Goal: Task Accomplishment & Management: Use online tool/utility

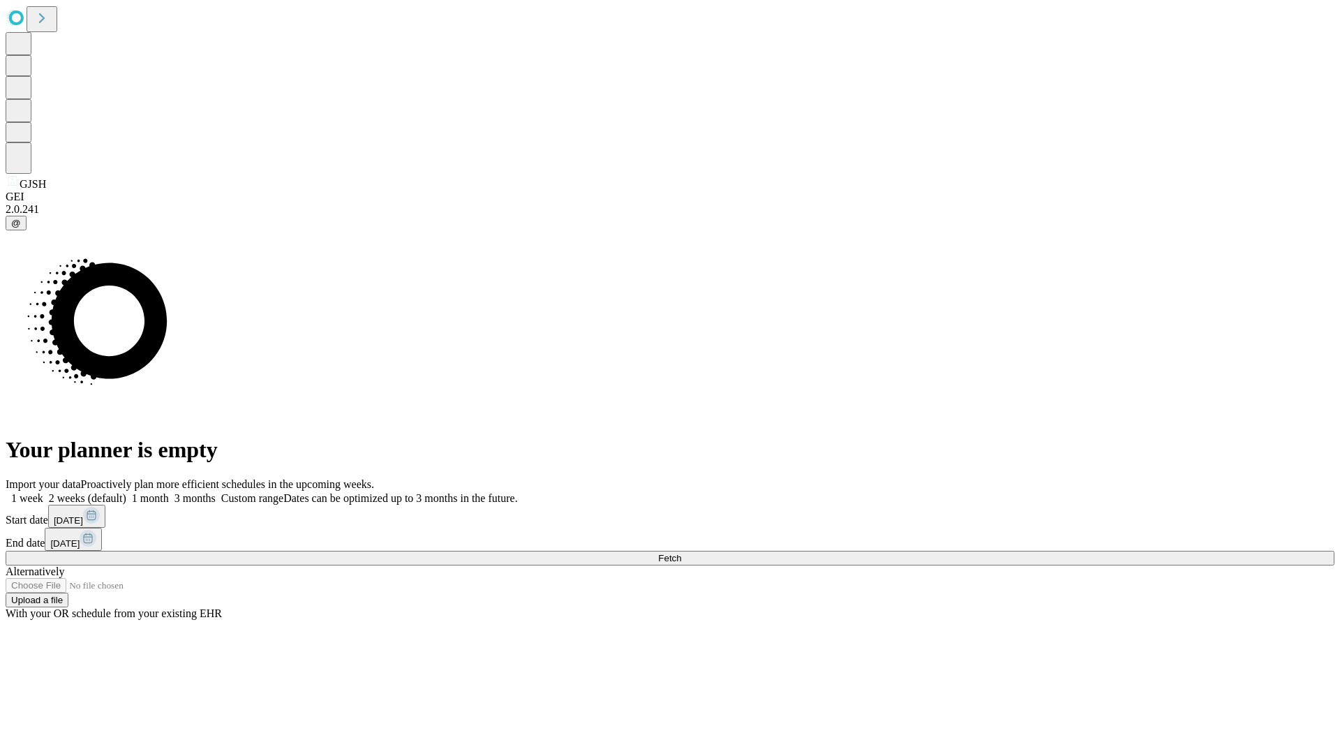
click at [681, 553] on span "Fetch" at bounding box center [669, 558] width 23 height 10
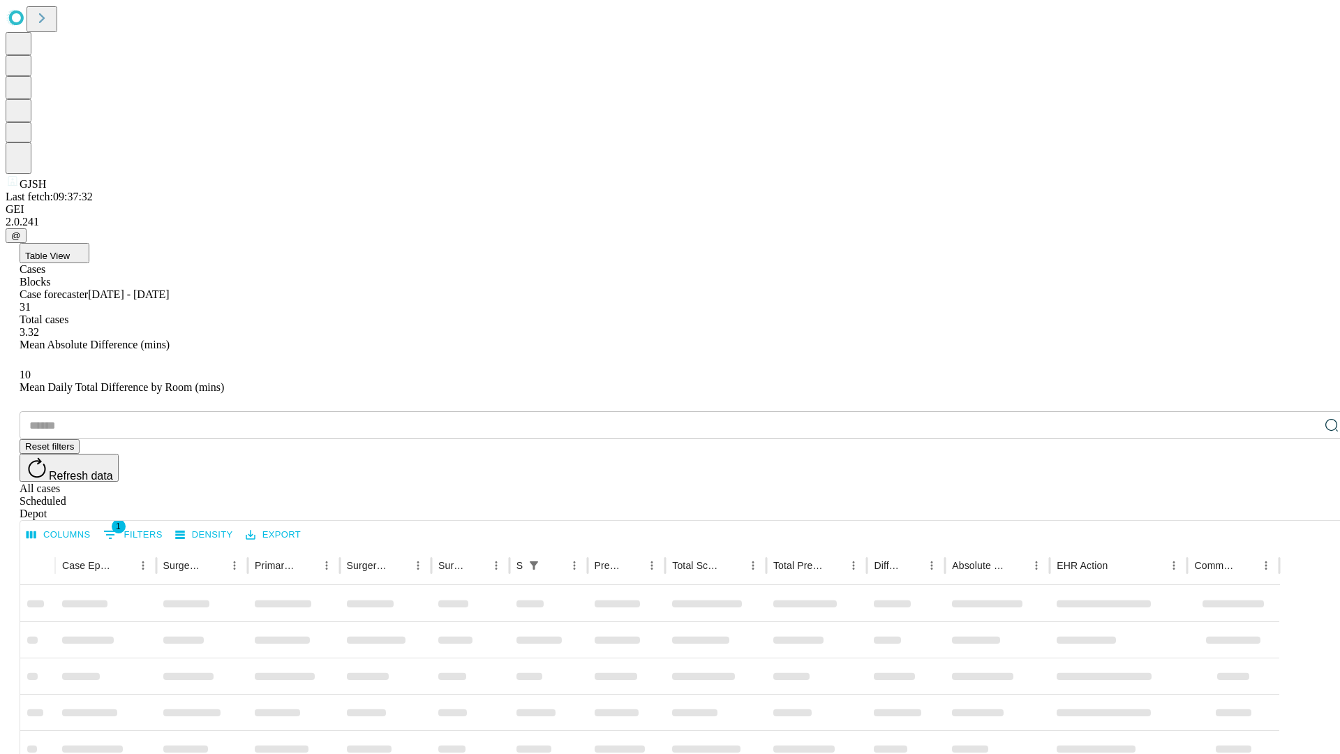
click at [1304, 507] on div "Depot" at bounding box center [684, 513] width 1329 height 13
